Goal: Find specific page/section: Find specific page/section

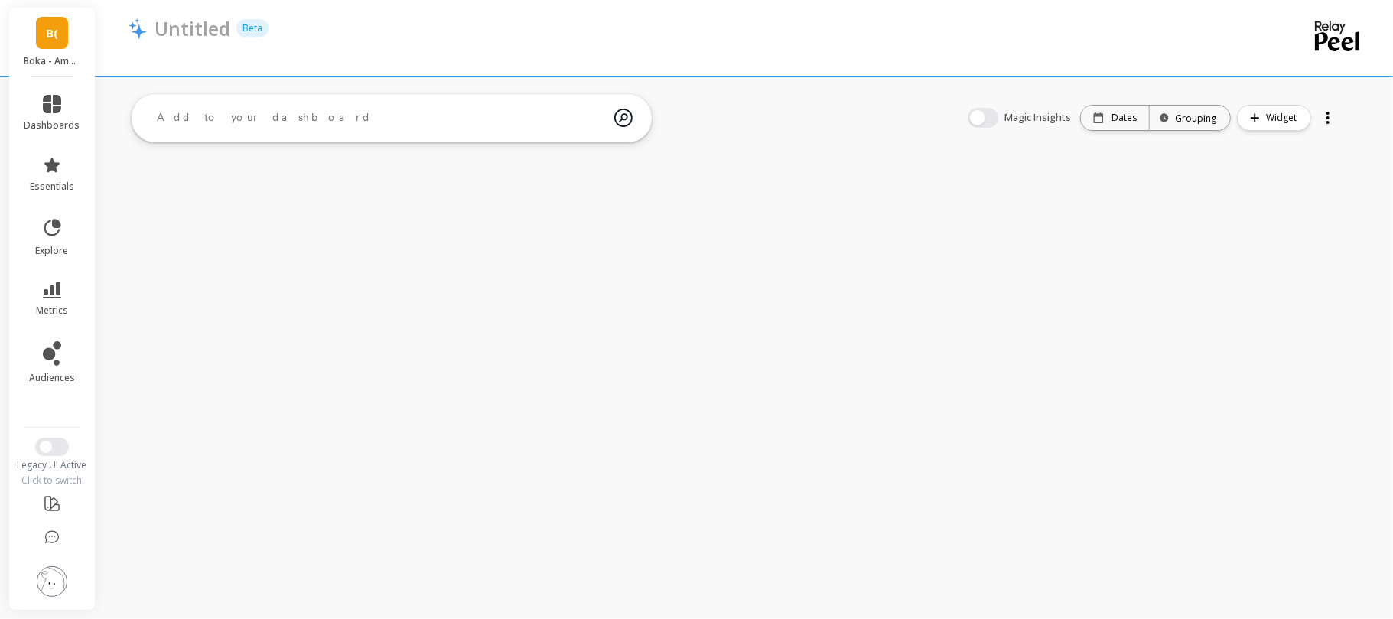
click at [57, 25] on span "B(" at bounding box center [52, 33] width 12 height 18
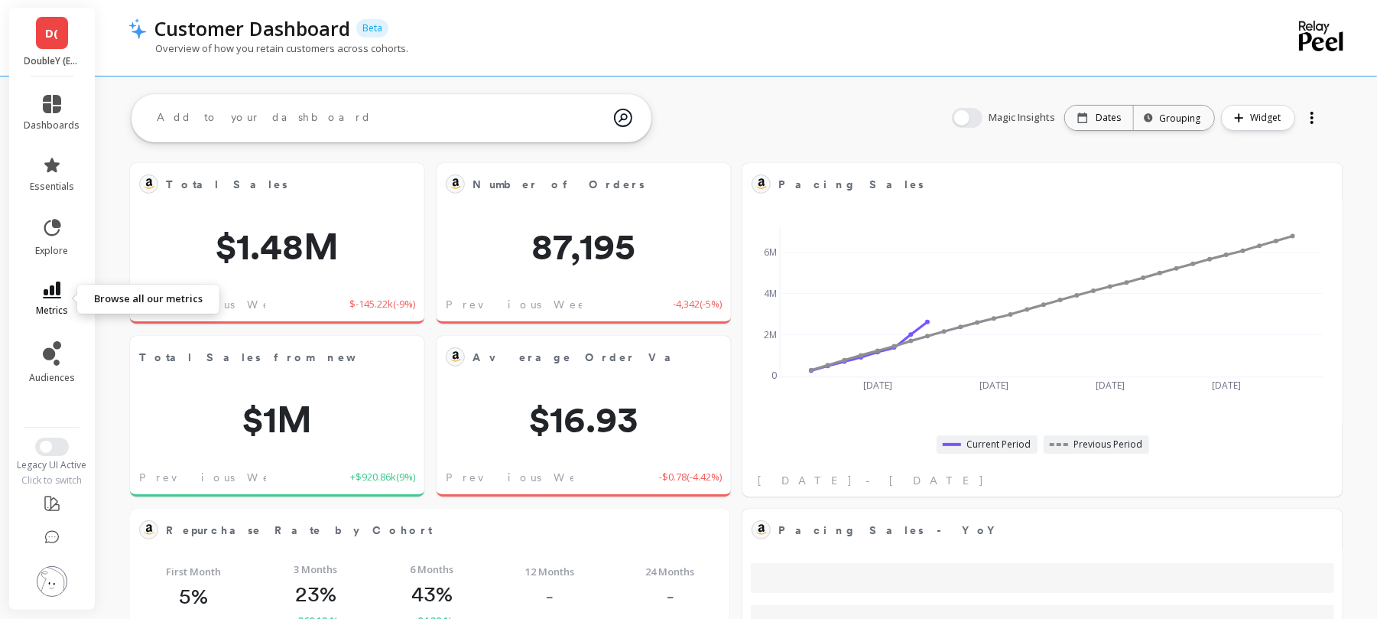
scroll to position [405, 537]
click at [47, 307] on span "metrics" at bounding box center [52, 310] width 32 height 12
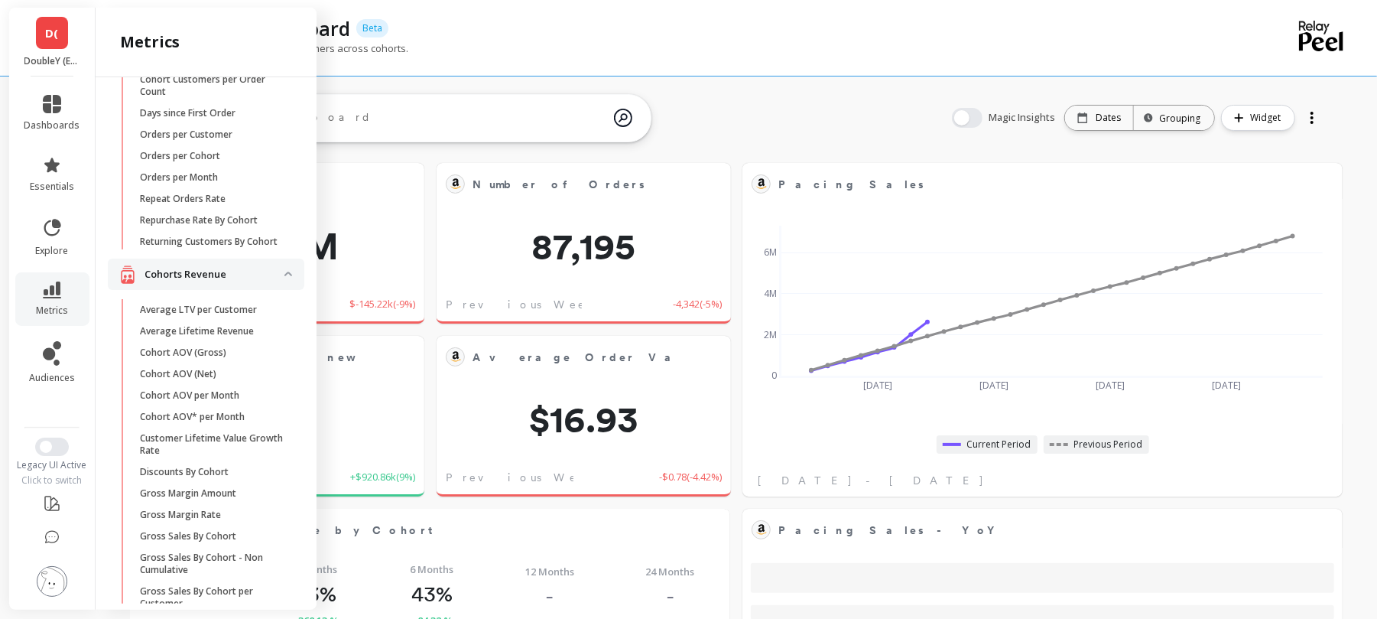
scroll to position [0, 0]
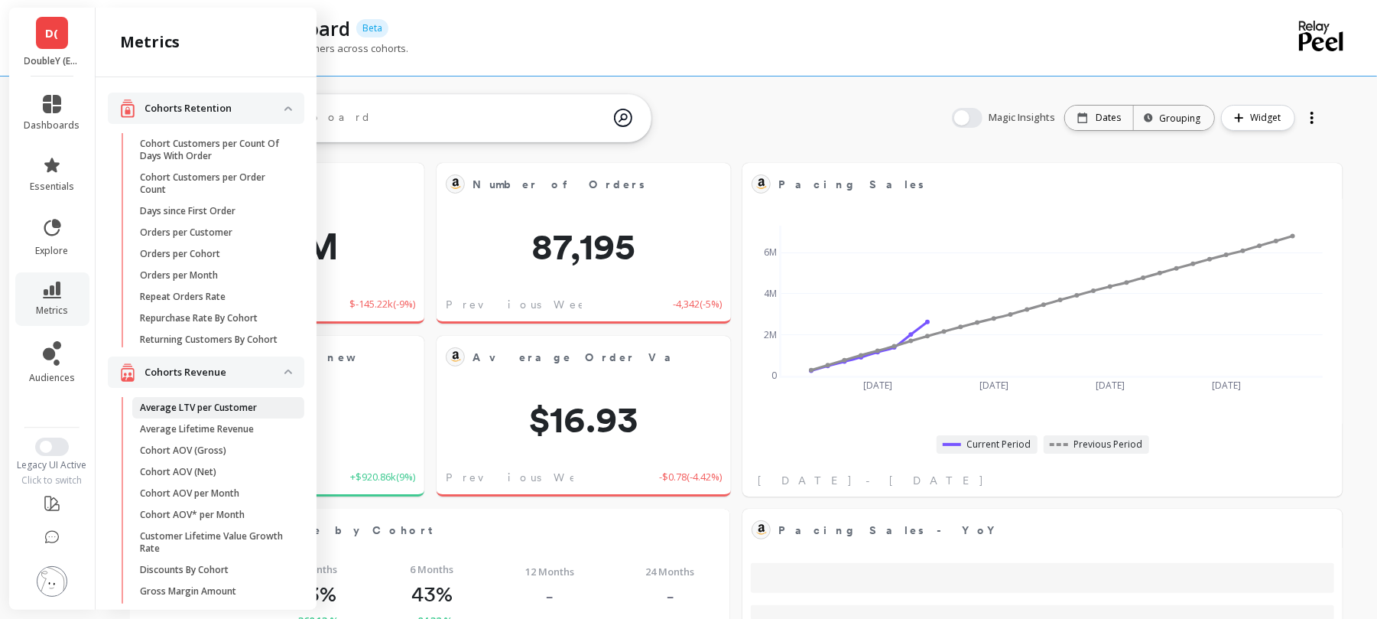
click at [176, 414] on p "Average LTV per Customer" at bounding box center [198, 408] width 117 height 12
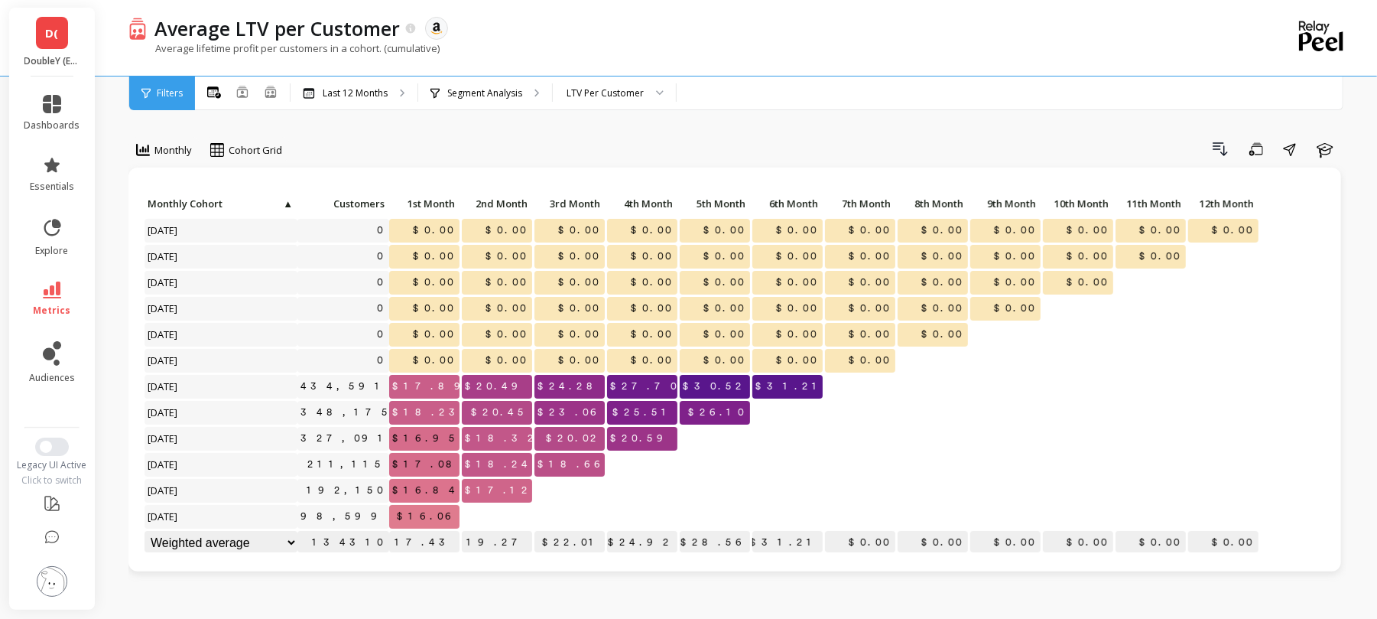
scroll to position [1, 0]
